Goal: Navigation & Orientation: Go to known website

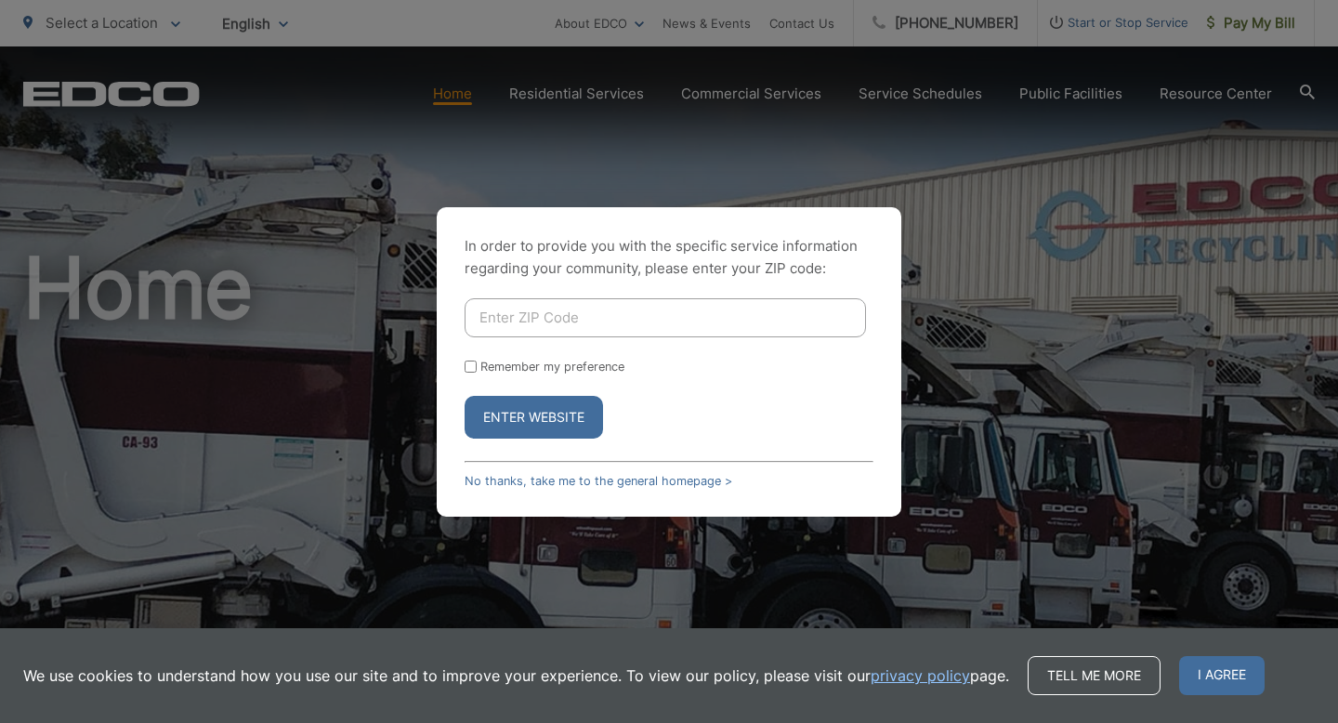
click at [660, 311] on input "Enter ZIP Code" at bounding box center [666, 317] width 402 height 39
type input "92024"
click at [494, 406] on button "Enter Website" at bounding box center [534, 417] width 138 height 43
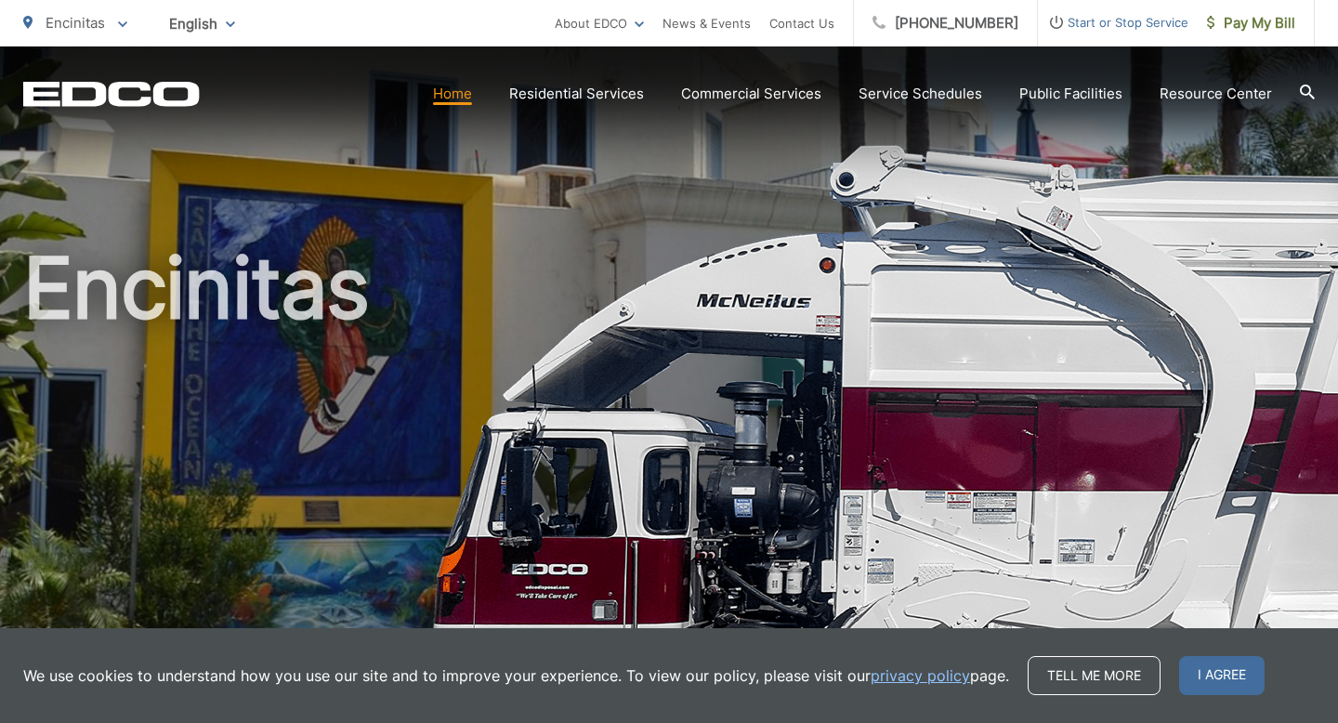
click at [469, 97] on link "Home" at bounding box center [452, 94] width 39 height 22
click at [1201, 672] on span "I agree" at bounding box center [1223, 675] width 86 height 39
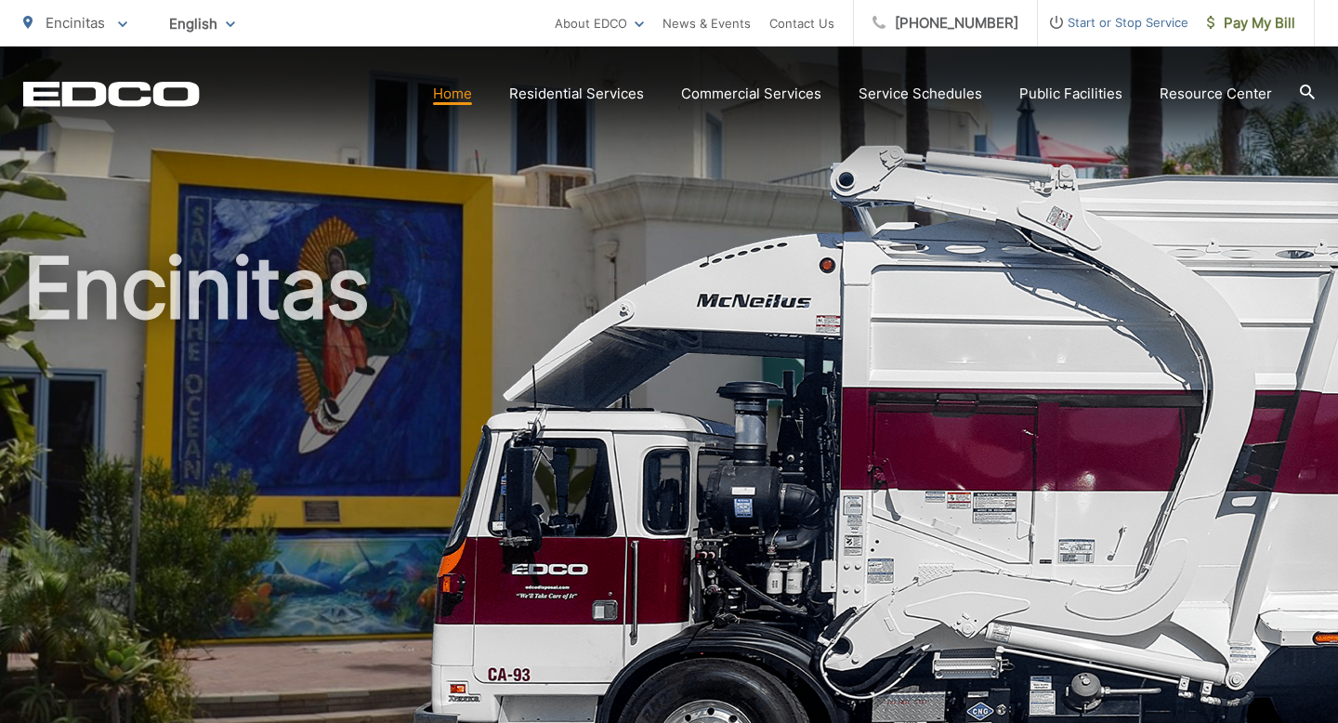
click at [455, 96] on link "Home" at bounding box center [452, 94] width 39 height 22
